Goal: Task Accomplishment & Management: Use online tool/utility

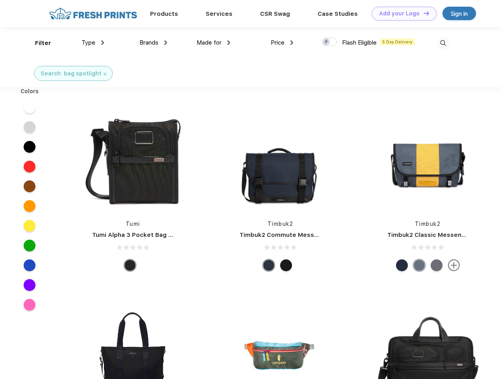
click at [402, 13] on link "Add your Logo Design Tool" at bounding box center [404, 14] width 65 height 14
click at [0, 0] on div "Design Tool" at bounding box center [0, 0] width 0 height 0
click at [423, 13] on link "Add your Logo Design Tool" at bounding box center [404, 14] width 65 height 14
click at [38, 43] on div "Filter" at bounding box center [43, 43] width 16 height 9
click at [93, 43] on span "Type" at bounding box center [89, 42] width 14 height 7
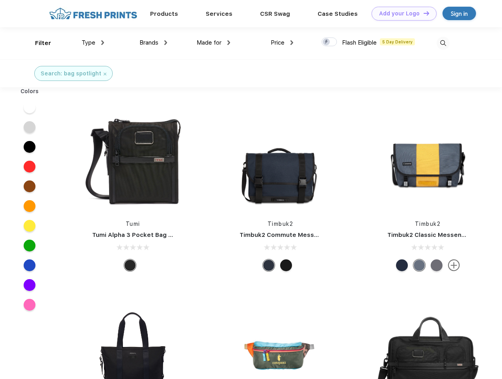
click at [153, 43] on span "Brands" at bounding box center [149, 42] width 19 height 7
click at [214, 43] on span "Made for" at bounding box center [209, 42] width 25 height 7
click at [282, 43] on span "Price" at bounding box center [278, 42] width 14 height 7
click at [330, 42] on div at bounding box center [329, 41] width 15 height 9
click at [327, 42] on input "checkbox" at bounding box center [324, 39] width 5 height 5
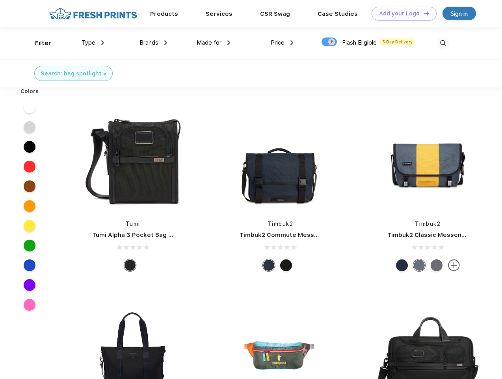
click at [443, 43] on img at bounding box center [443, 43] width 13 height 13
